Goal: Information Seeking & Learning: Learn about a topic

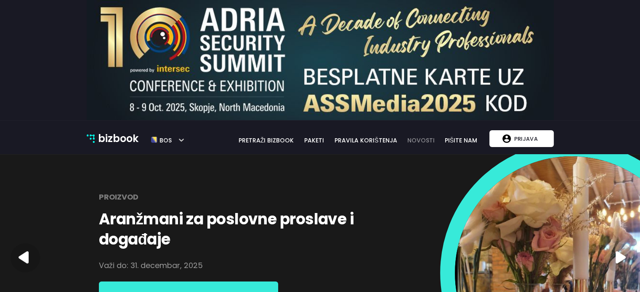
click at [412, 137] on link "novosti" at bounding box center [420, 140] width 37 height 9
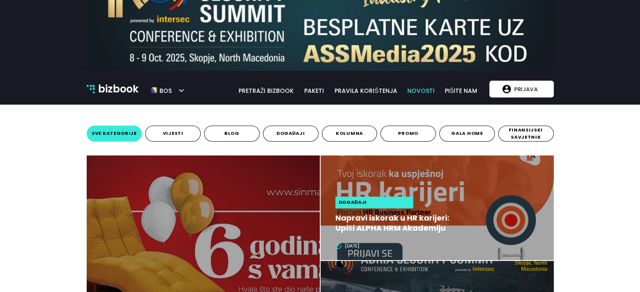
scroll to position [5, 0]
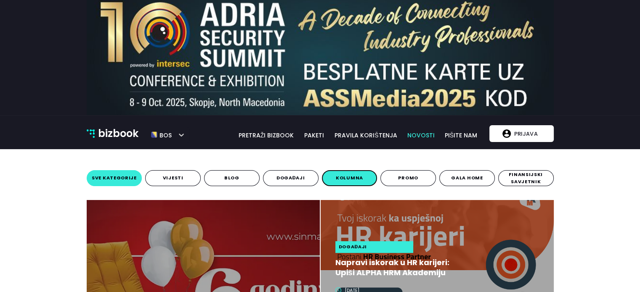
click at [338, 180] on span "kolumna" at bounding box center [349, 177] width 27 height 7
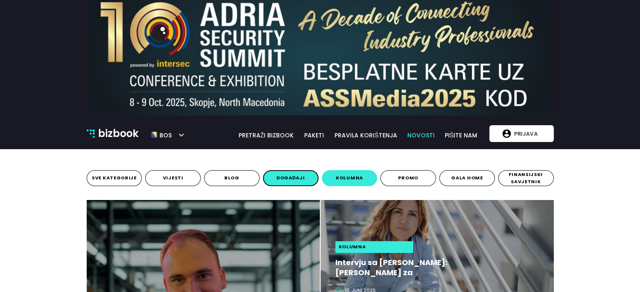
click at [287, 177] on span "događaji" at bounding box center [290, 177] width 29 height 7
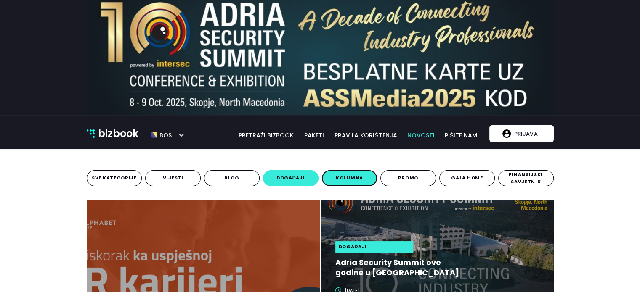
click at [356, 177] on span "kolumna" at bounding box center [349, 177] width 27 height 7
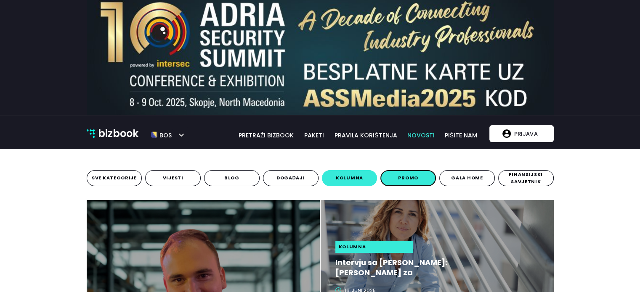
click at [407, 178] on span "promo" at bounding box center [408, 177] width 20 height 7
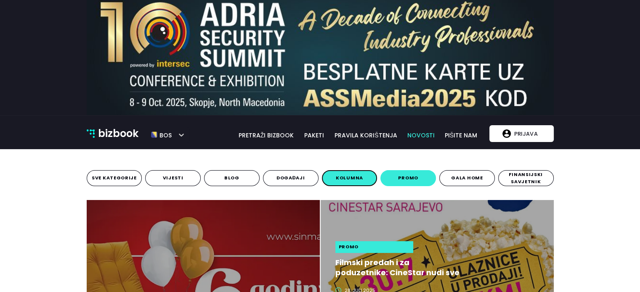
click at [345, 177] on span "kolumna" at bounding box center [349, 177] width 27 height 7
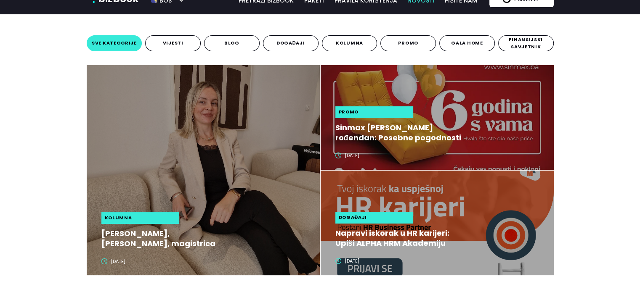
scroll to position [168, 0]
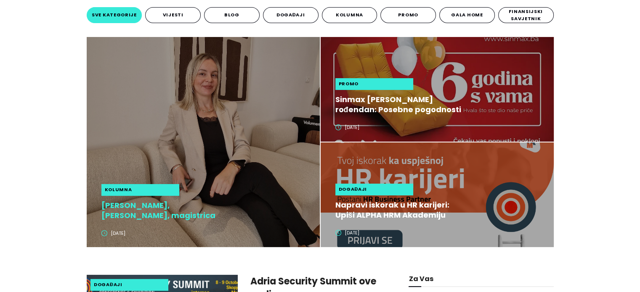
click at [180, 207] on h2 "Sabina Talović, Sabina Talović, magistrica produkt dizajna i dizajnerica i vlas…" at bounding box center [164, 211] width 126 height 20
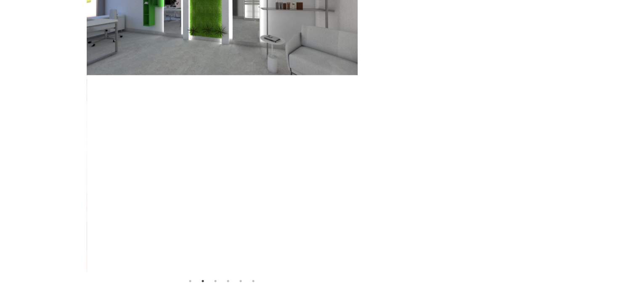
scroll to position [2583, 0]
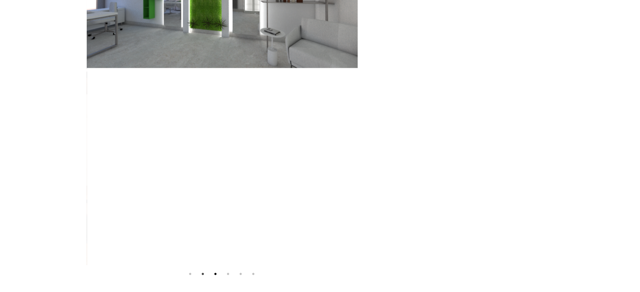
click at [217, 270] on button "3" at bounding box center [215, 274] width 8 height 8
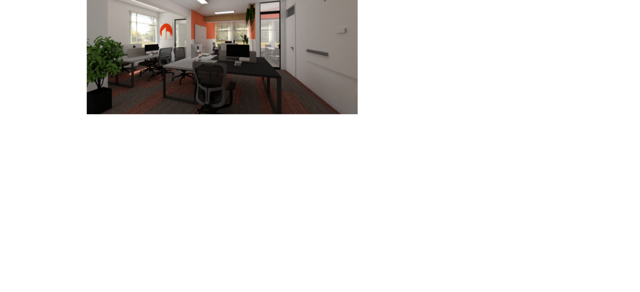
scroll to position [2548, 0]
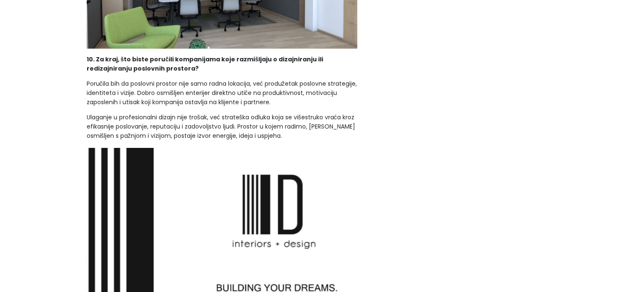
scroll to position [2346, 0]
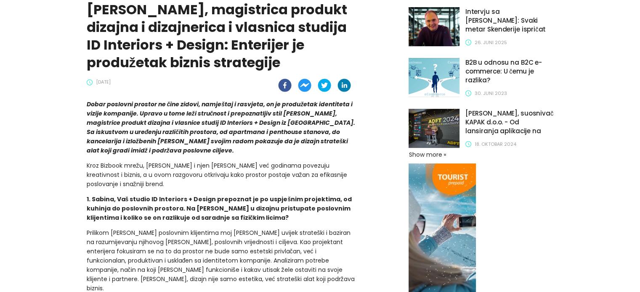
scroll to position [204, 0]
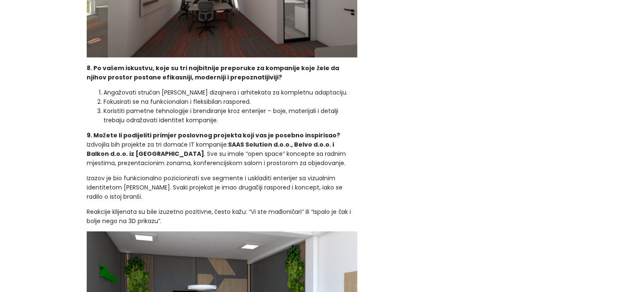
scroll to position [1991, 0]
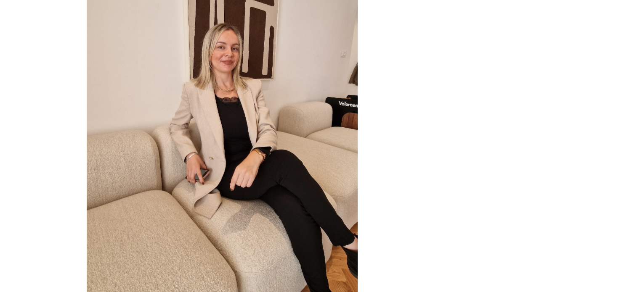
scroll to position [2550, 0]
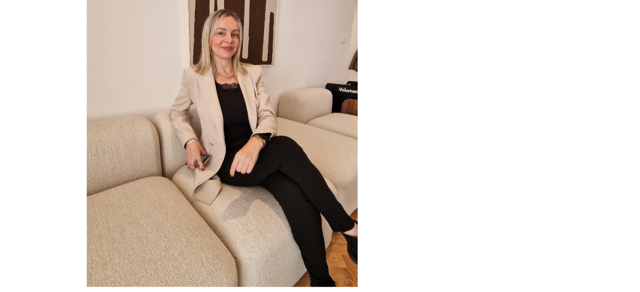
click at [192, 292] on button "1" at bounding box center [190, 296] width 8 height 8
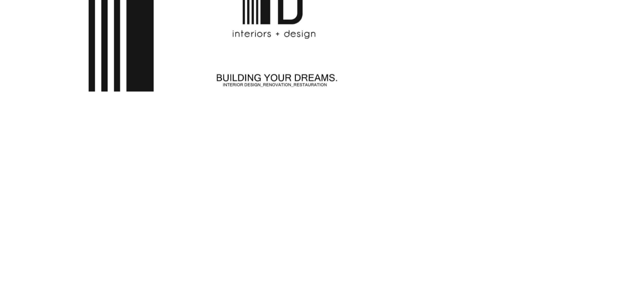
click at [201, 292] on button "2" at bounding box center [202, 296] width 8 height 8
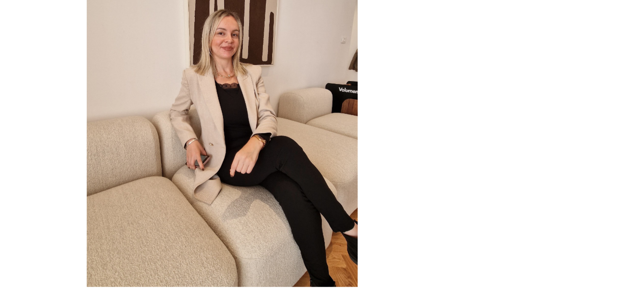
click at [215, 292] on button "3" at bounding box center [215, 296] width 8 height 8
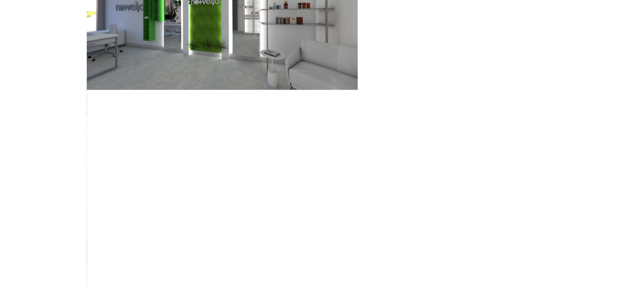
click at [228, 292] on button "4" at bounding box center [228, 296] width 8 height 8
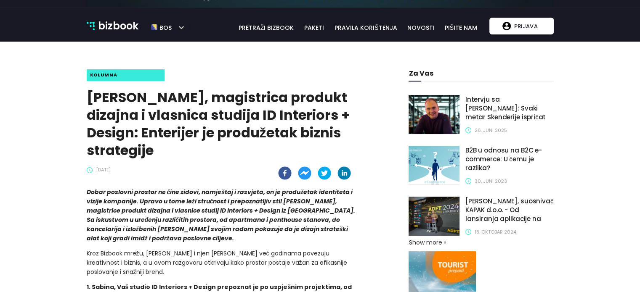
scroll to position [0, 0]
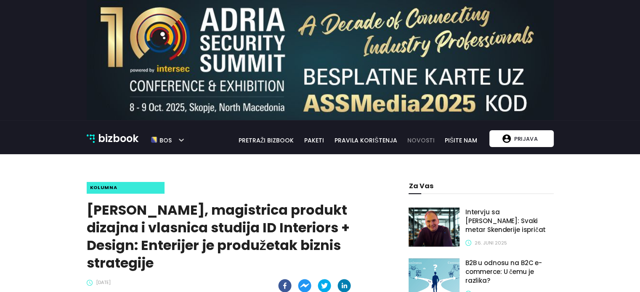
click at [423, 141] on link "novosti" at bounding box center [420, 140] width 37 height 9
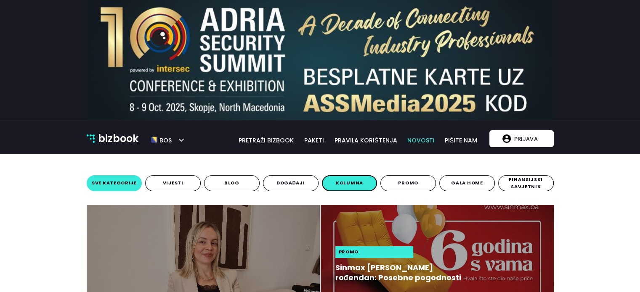
click at [331, 183] on button "kolumna" at bounding box center [350, 183] width 56 height 16
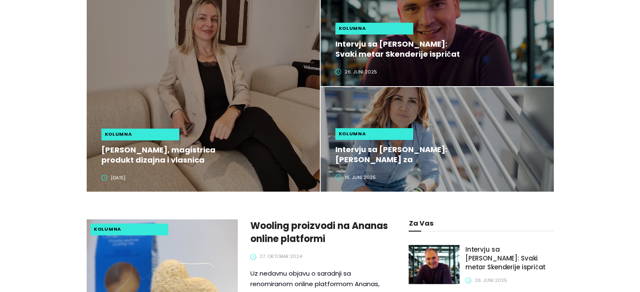
scroll to position [228, 0]
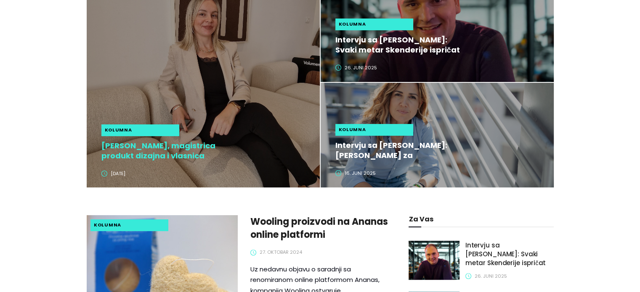
click at [160, 153] on h2 "[PERSON_NAME], magistrica produkt dizajna i vlasnica studija ID Interiors + Des…" at bounding box center [164, 151] width 126 height 20
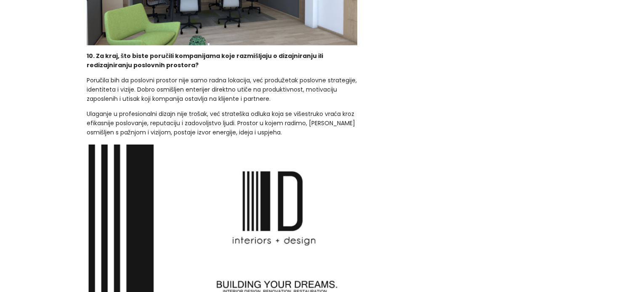
scroll to position [2339, 0]
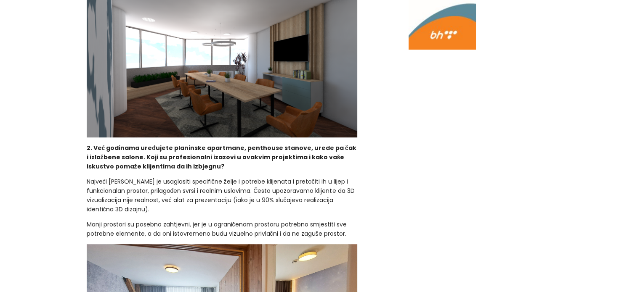
scroll to position [0, 0]
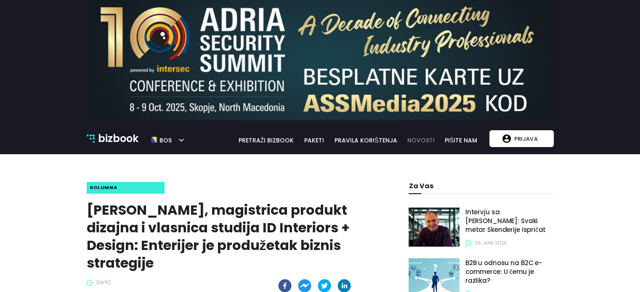
click at [426, 141] on link "novosti" at bounding box center [420, 140] width 37 height 9
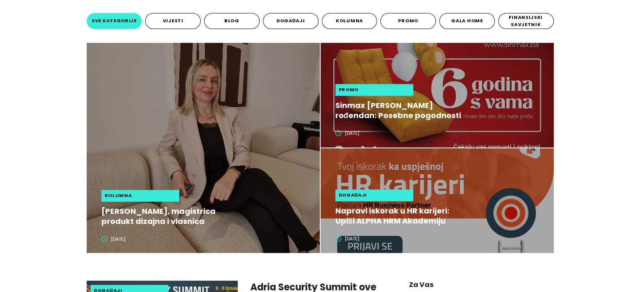
scroll to position [168, 0]
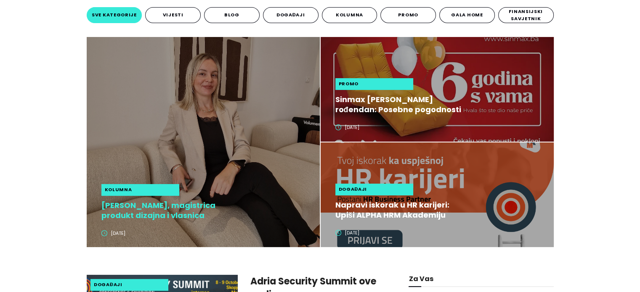
click at [148, 206] on h2 "[PERSON_NAME], magistrica produkt dizajna i vlasnica studija ID Interiors + Des…" at bounding box center [164, 211] width 126 height 20
